Goal: Navigation & Orientation: Find specific page/section

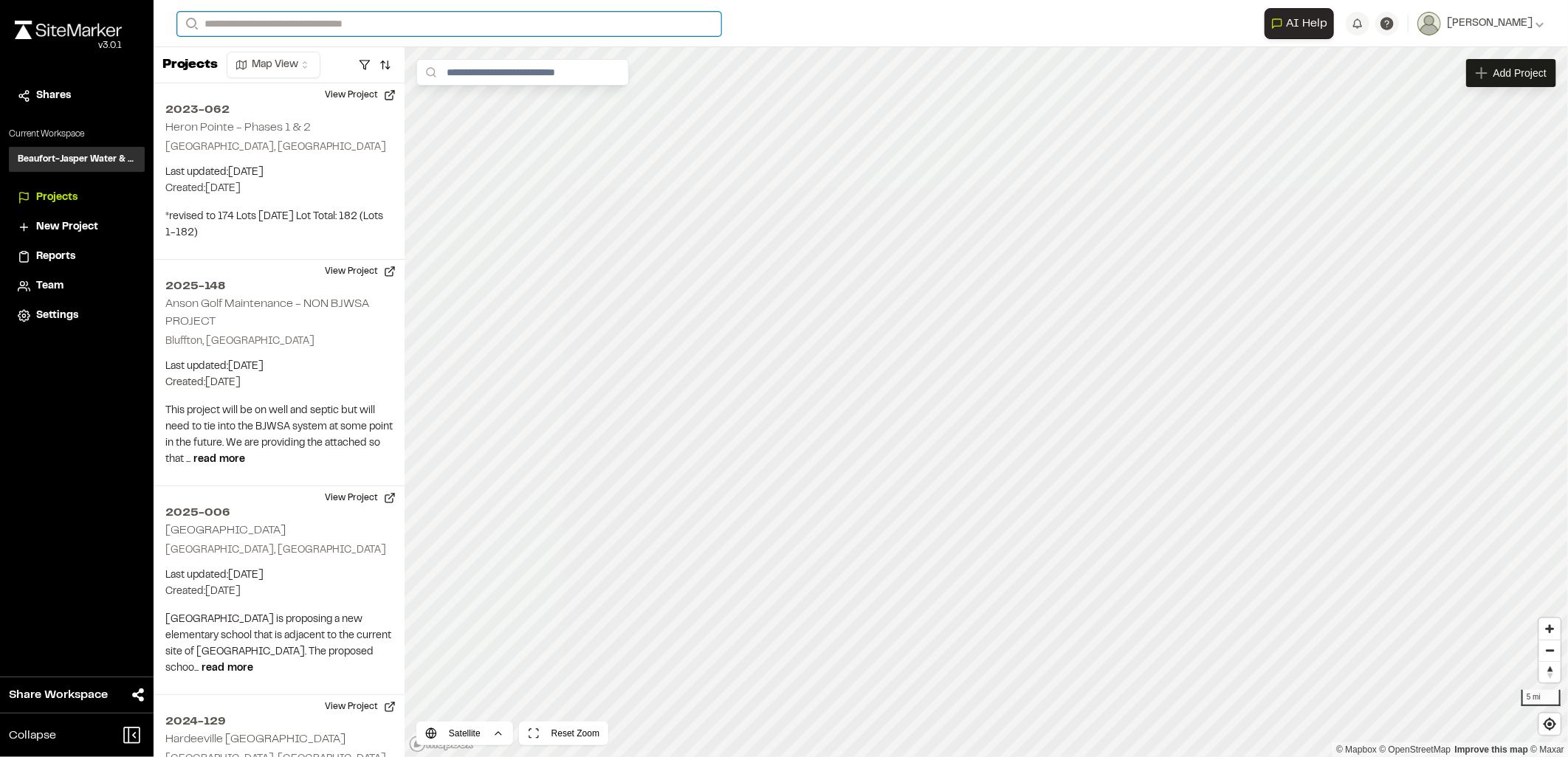
click at [337, 23] on input "Search" at bounding box center [448, 24] width 544 height 25
type input "***"
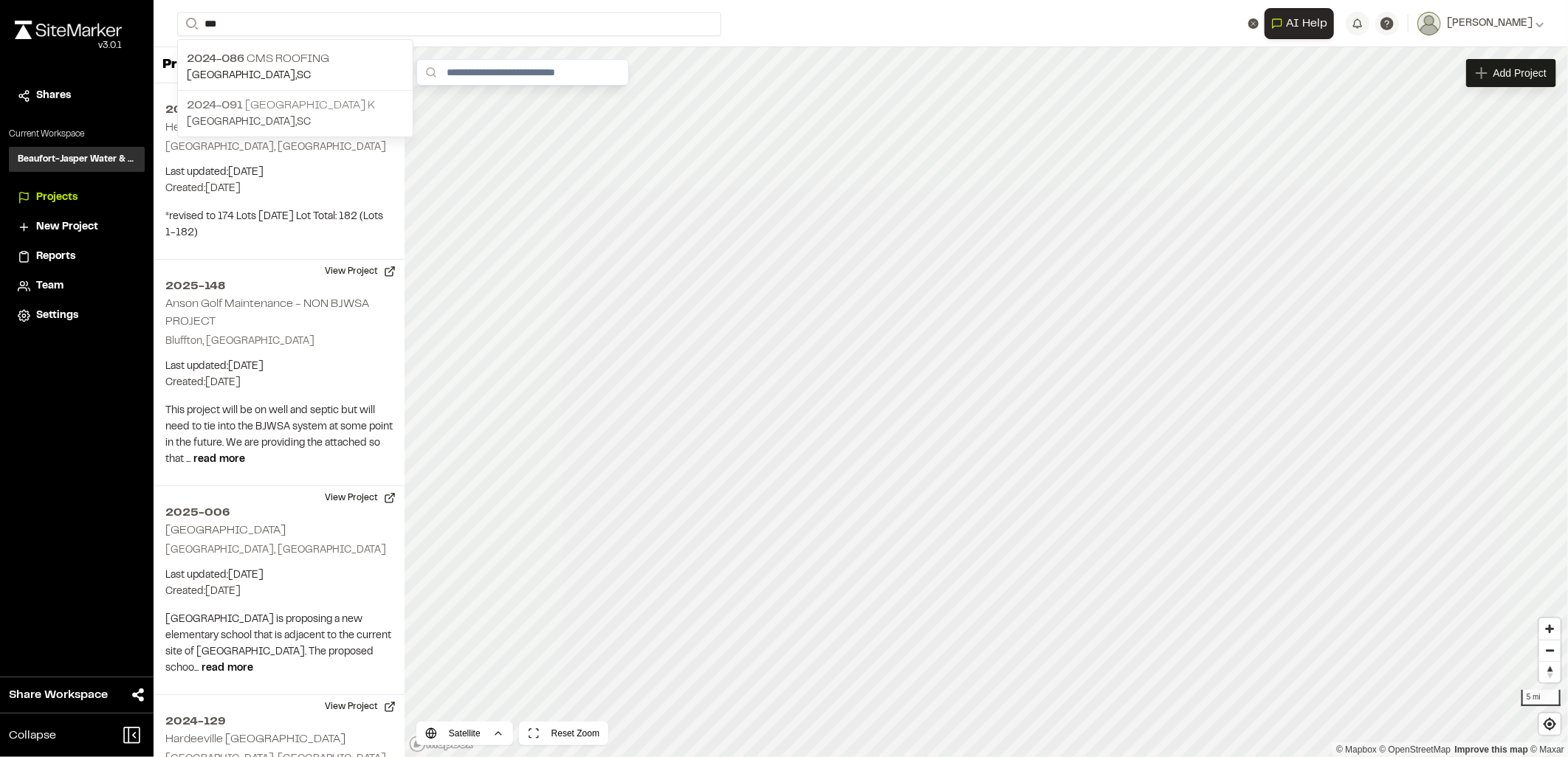
click at [334, 118] on p "[GEOGRAPHIC_DATA] , [GEOGRAPHIC_DATA]" at bounding box center [295, 122] width 217 height 16
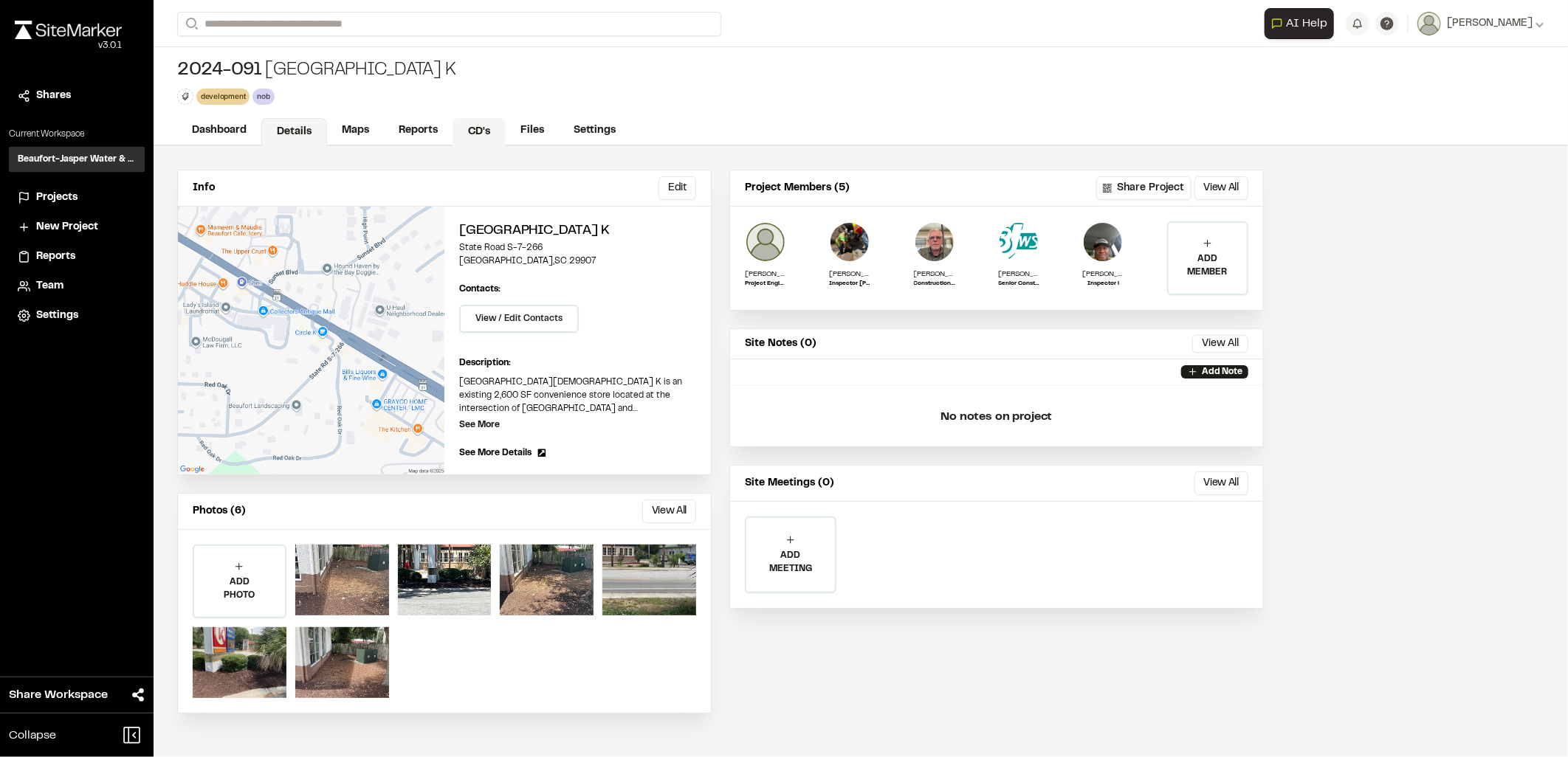
click at [472, 130] on link "CD's" at bounding box center [479, 132] width 53 height 28
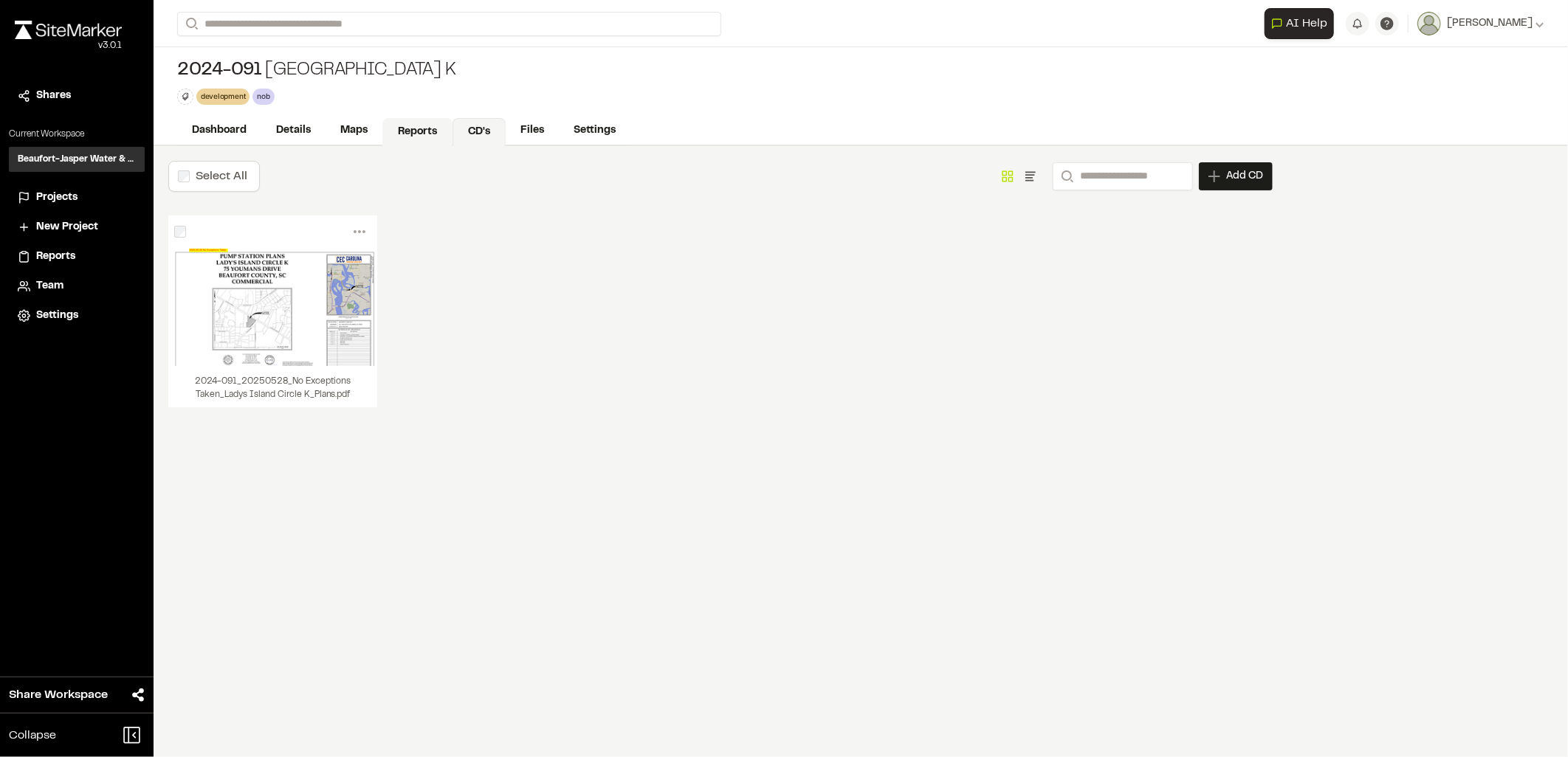
click at [409, 132] on link "Reports" at bounding box center [417, 132] width 70 height 28
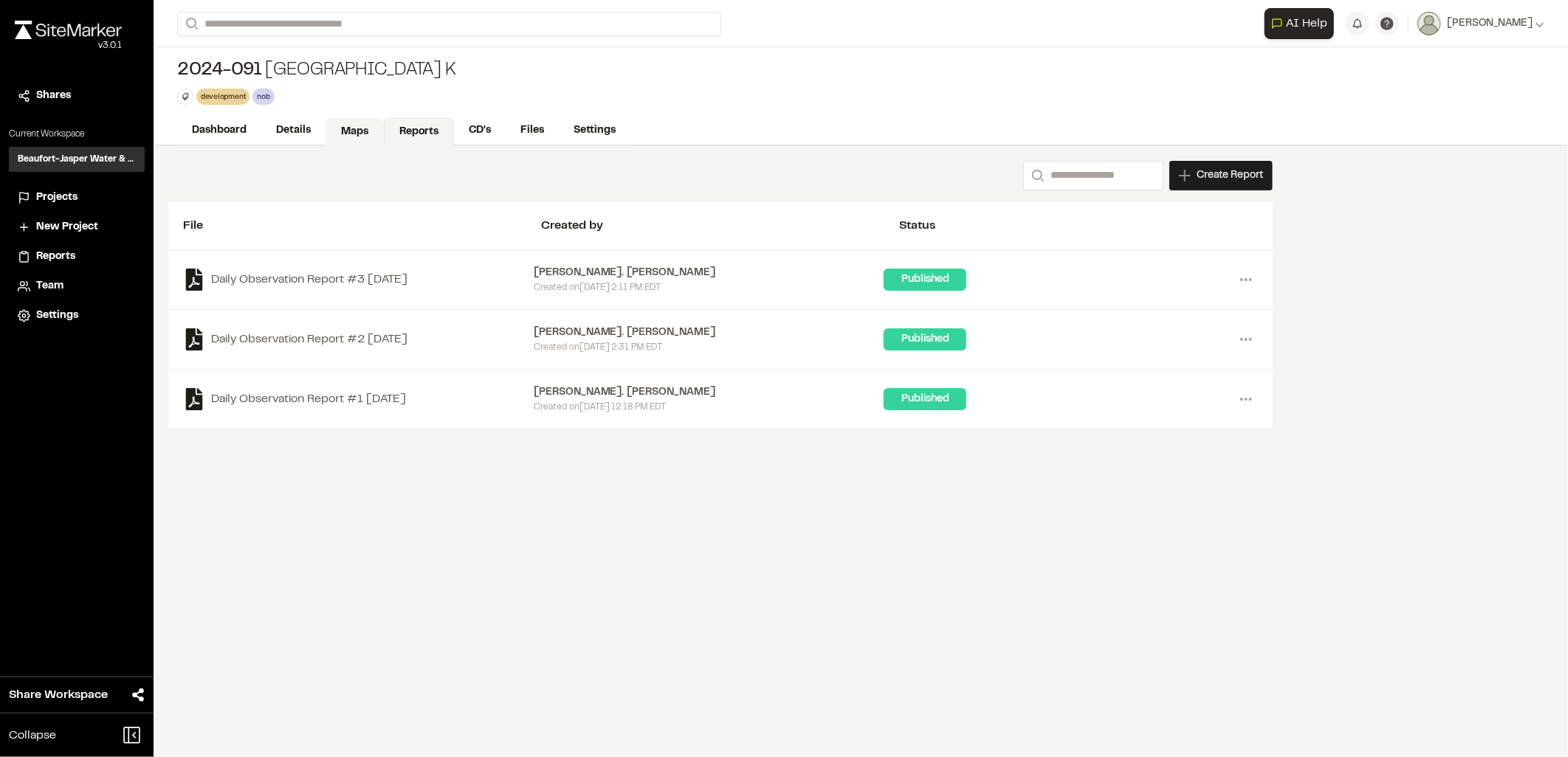
click at [350, 127] on link "Maps" at bounding box center [354, 132] width 58 height 28
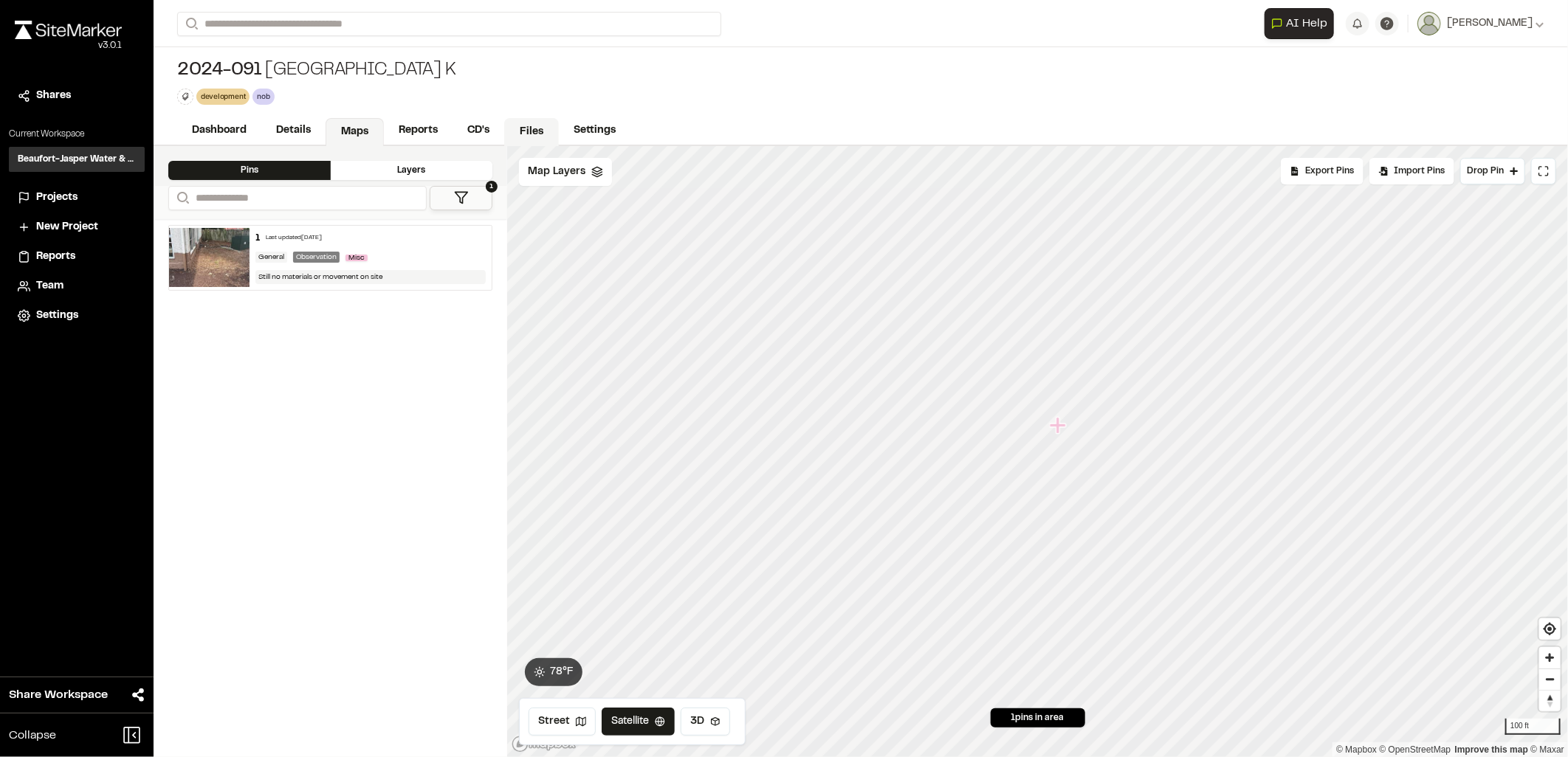
click at [517, 129] on link "Files" at bounding box center [531, 132] width 55 height 28
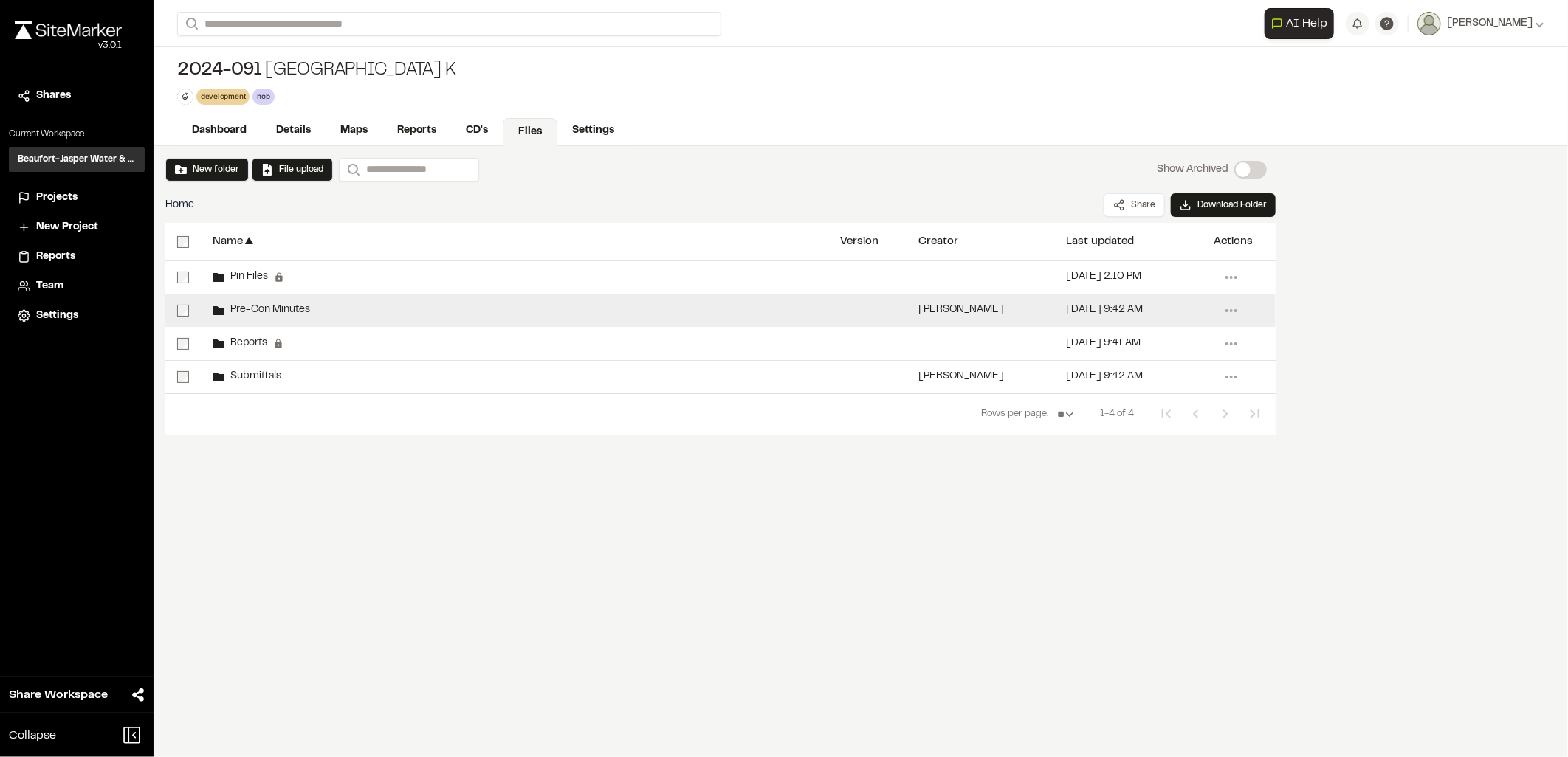
click at [290, 314] on span "Pre-Con Minutes" at bounding box center [267, 310] width 86 height 10
